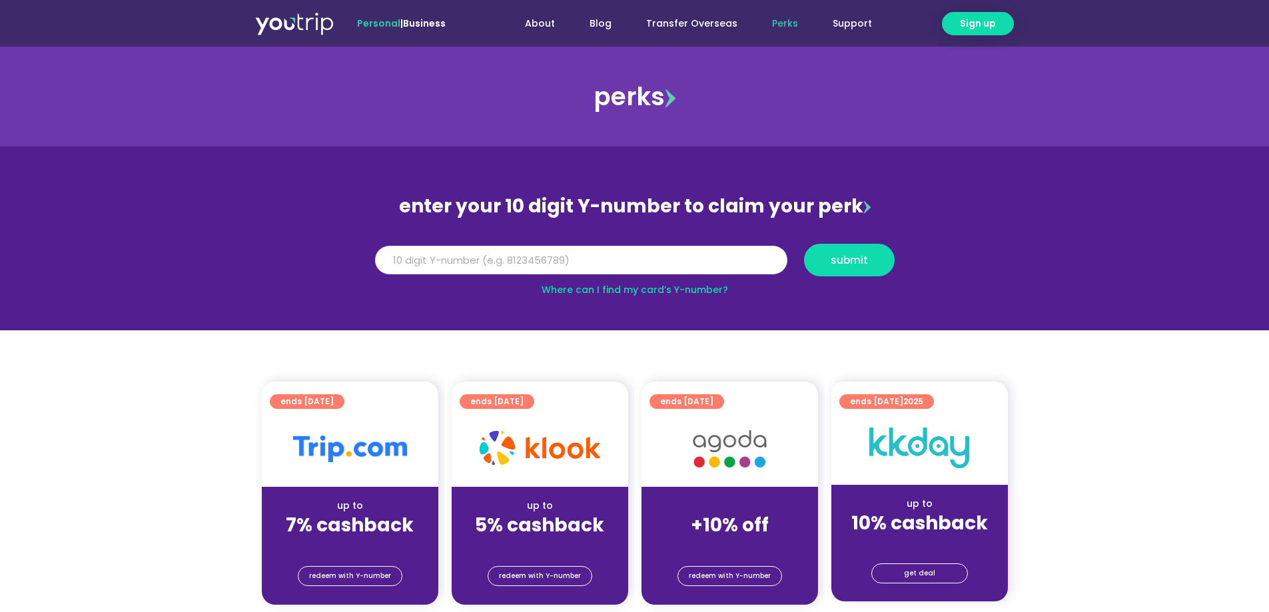
click at [621, 254] on input "Y Number" at bounding box center [581, 260] width 412 height 29
type input "5162400055687805"
click at [866, 265] on span "submit" at bounding box center [849, 260] width 37 height 10
drag, startPoint x: 464, startPoint y: 254, endPoint x: 280, endPoint y: 240, distance: 184.4
click at [280, 239] on section "enter your 10 digit Y-number to claim your perk Y Number 5162400055687805 submi…" at bounding box center [634, 239] width 1269 height 184
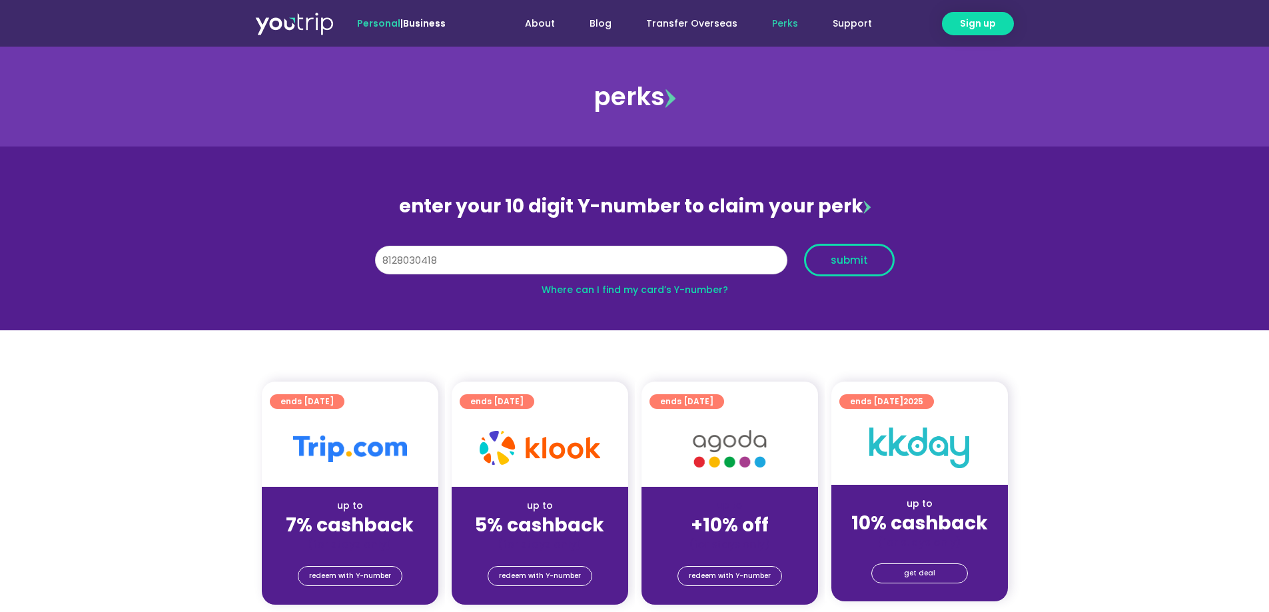
type input "8128030418"
click at [861, 255] on span "submit" at bounding box center [849, 260] width 37 height 10
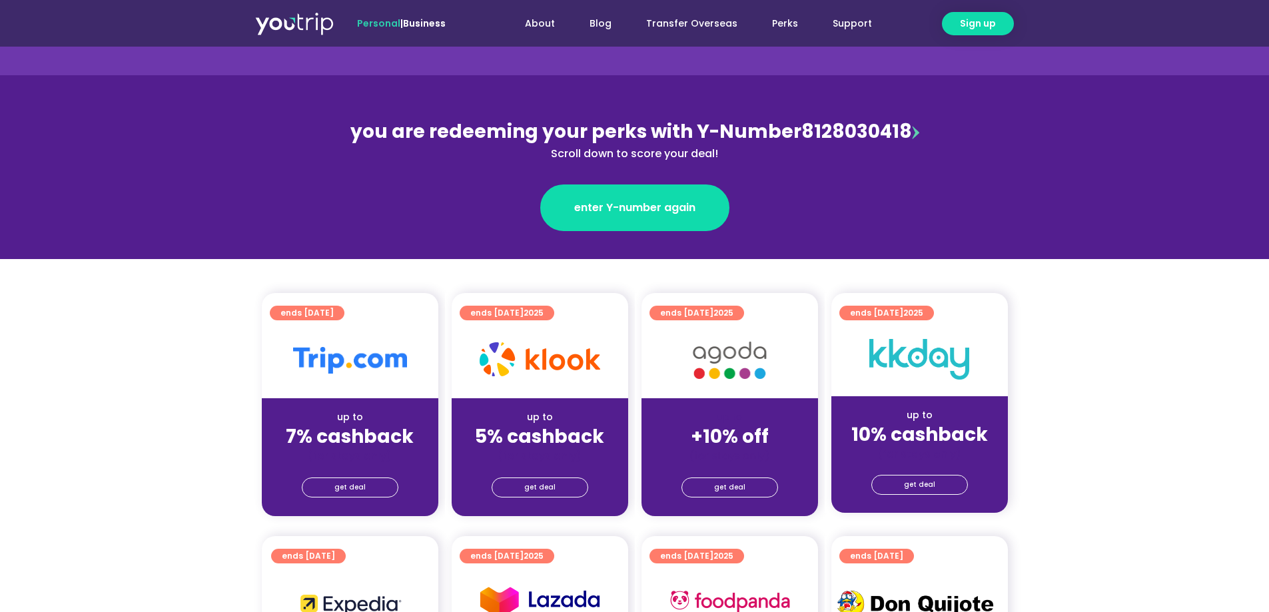
scroll to position [67, 0]
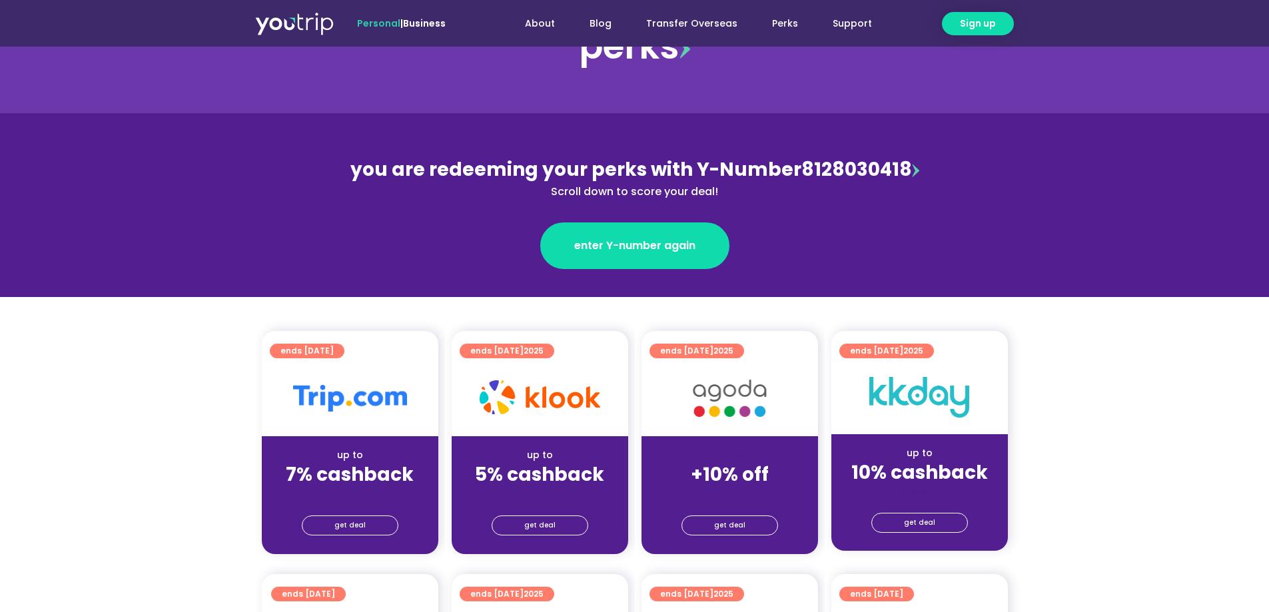
click at [912, 167] on img at bounding box center [915, 170] width 7 height 13
click at [546, 524] on span "get deal" at bounding box center [539, 525] width 31 height 19
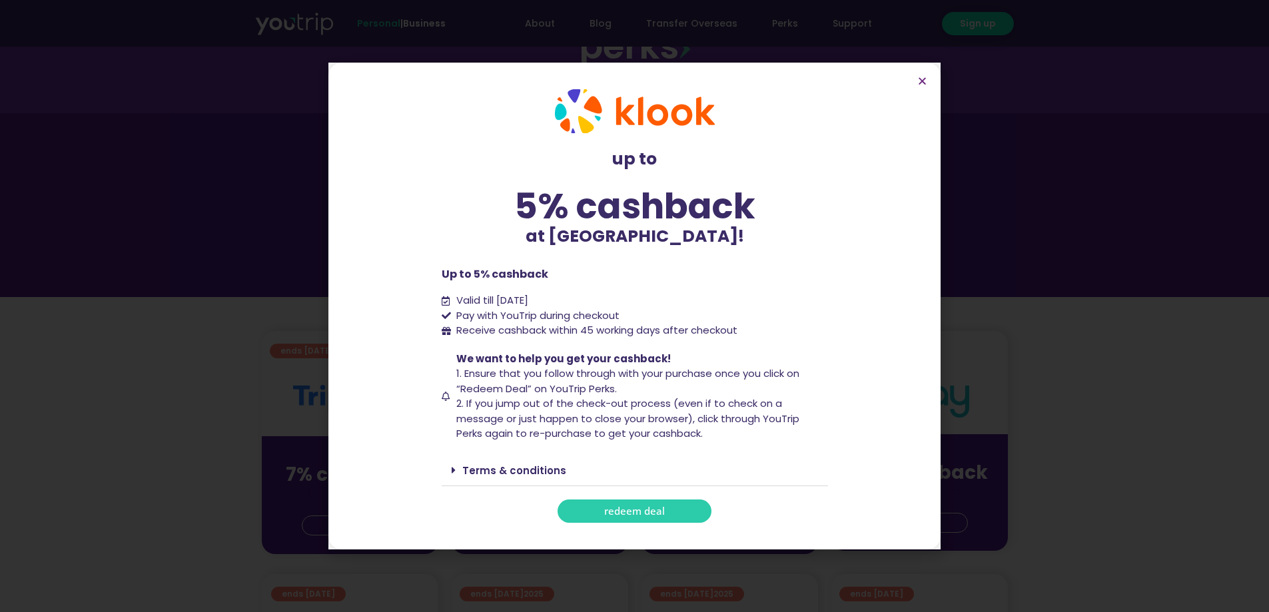
click at [526, 472] on link "Terms & conditions" at bounding box center [514, 471] width 104 height 14
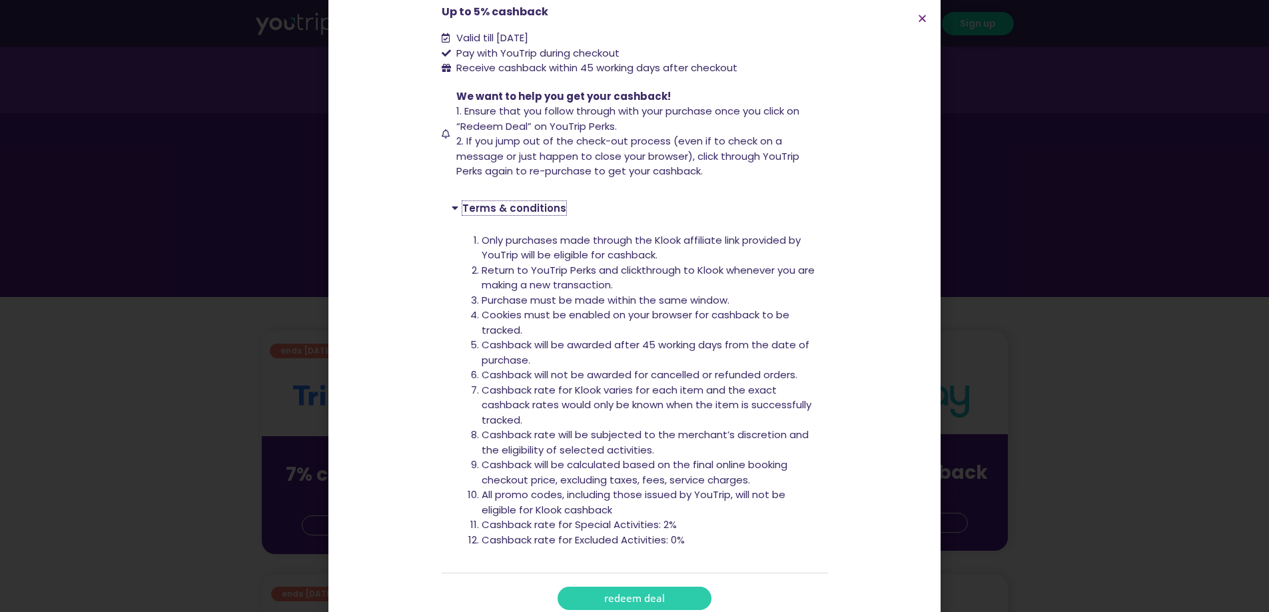
scroll to position [224, 0]
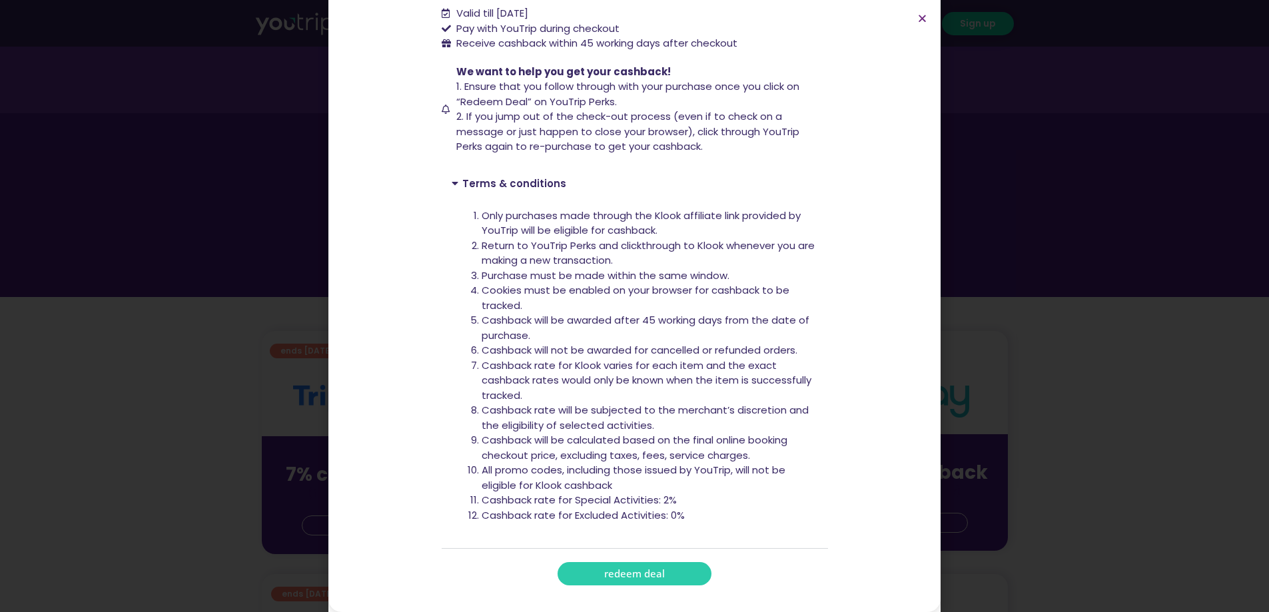
click at [621, 577] on span "redeem deal" at bounding box center [634, 574] width 61 height 10
